Goal: Navigation & Orientation: Find specific page/section

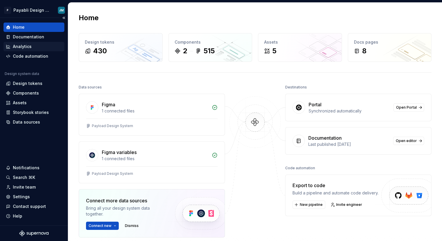
click at [27, 47] on div "Analytics" at bounding box center [22, 47] width 19 height 6
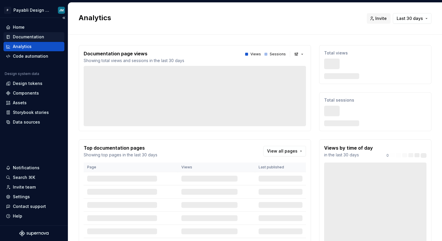
click at [34, 37] on div "Documentation" at bounding box center [28, 37] width 31 height 6
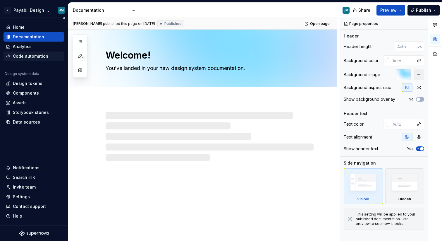
click at [36, 56] on div "Code automation" at bounding box center [30, 56] width 35 height 6
type textarea "*"
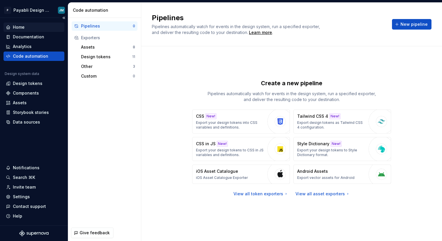
click at [20, 30] on div "Home" at bounding box center [19, 27] width 12 height 6
